Goal: Download file/media

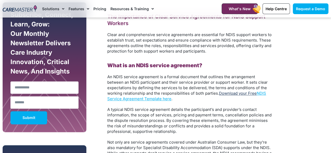
click at [244, 94] on link "Download your Free" at bounding box center [238, 93] width 38 height 5
